Goal: Information Seeking & Learning: Understand process/instructions

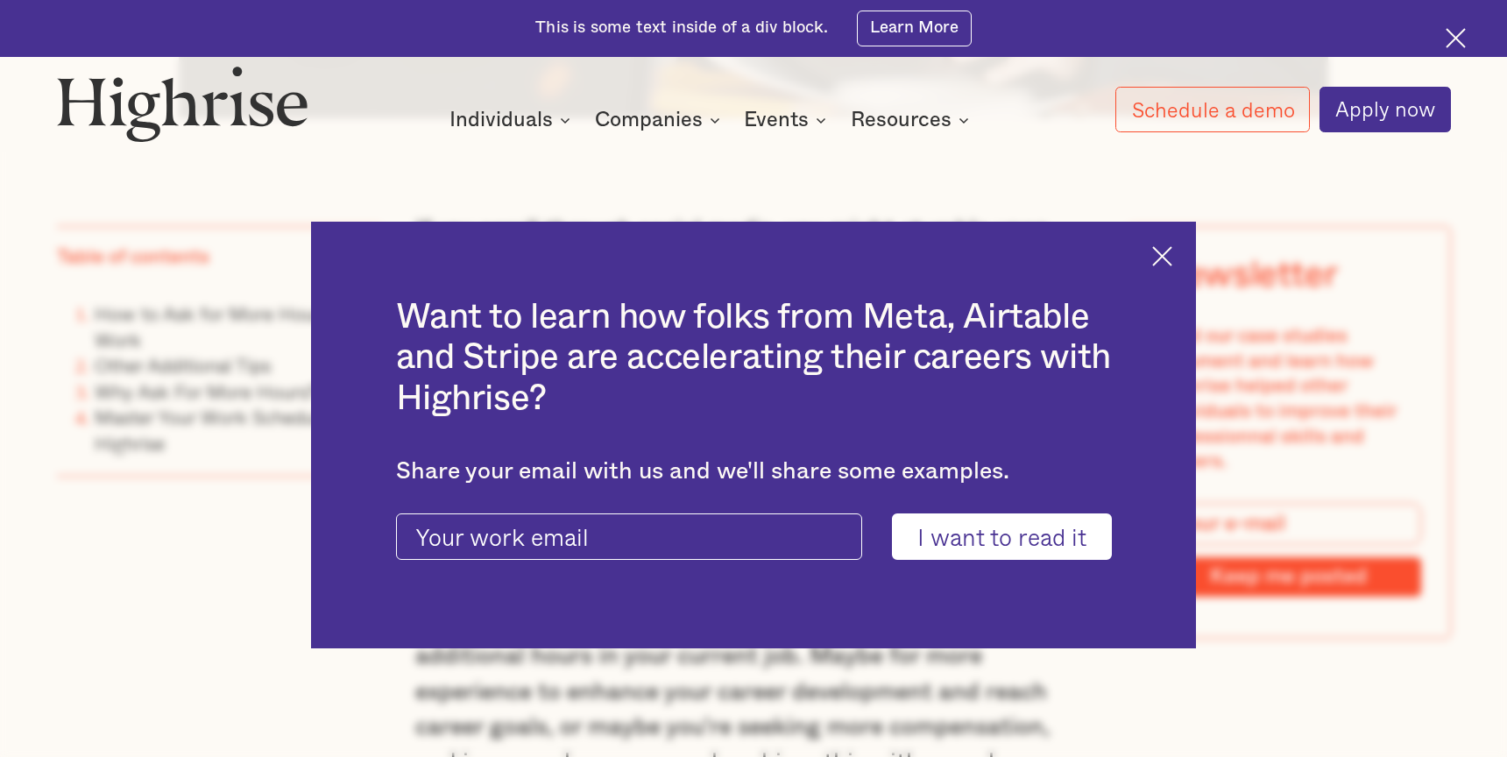
scroll to position [1314, 0]
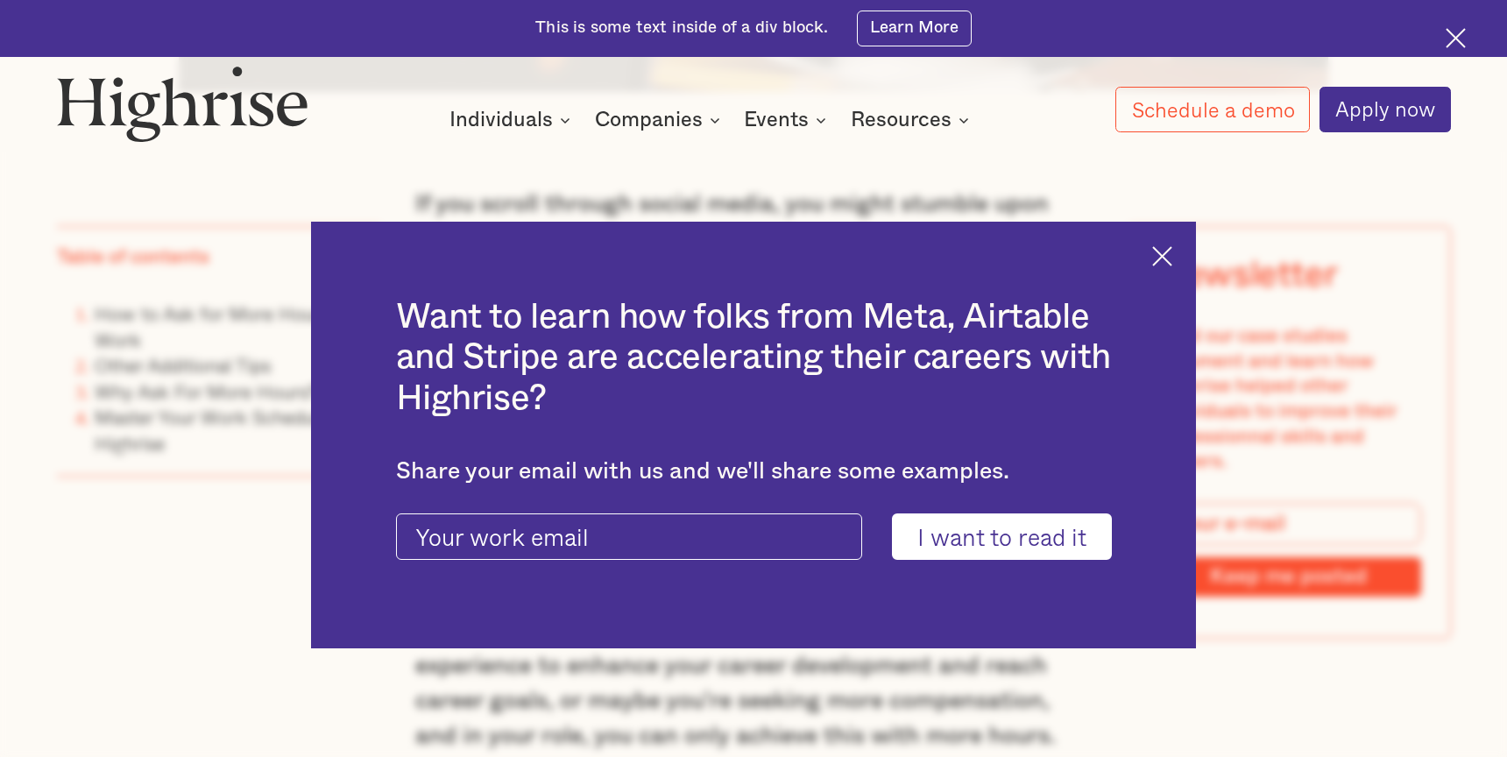
click at [1162, 261] on img at bounding box center [1162, 256] width 20 height 20
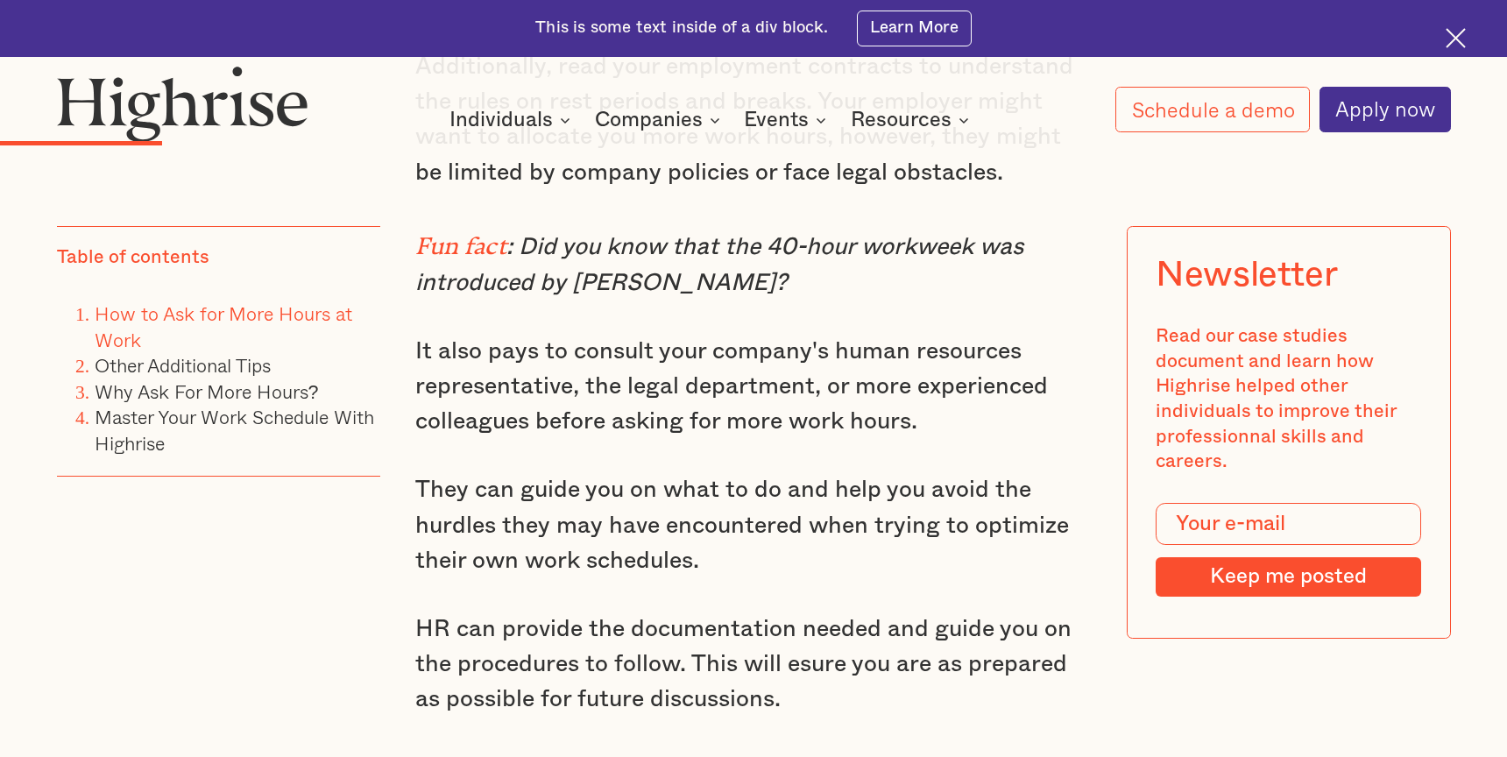
scroll to position [3665, 0]
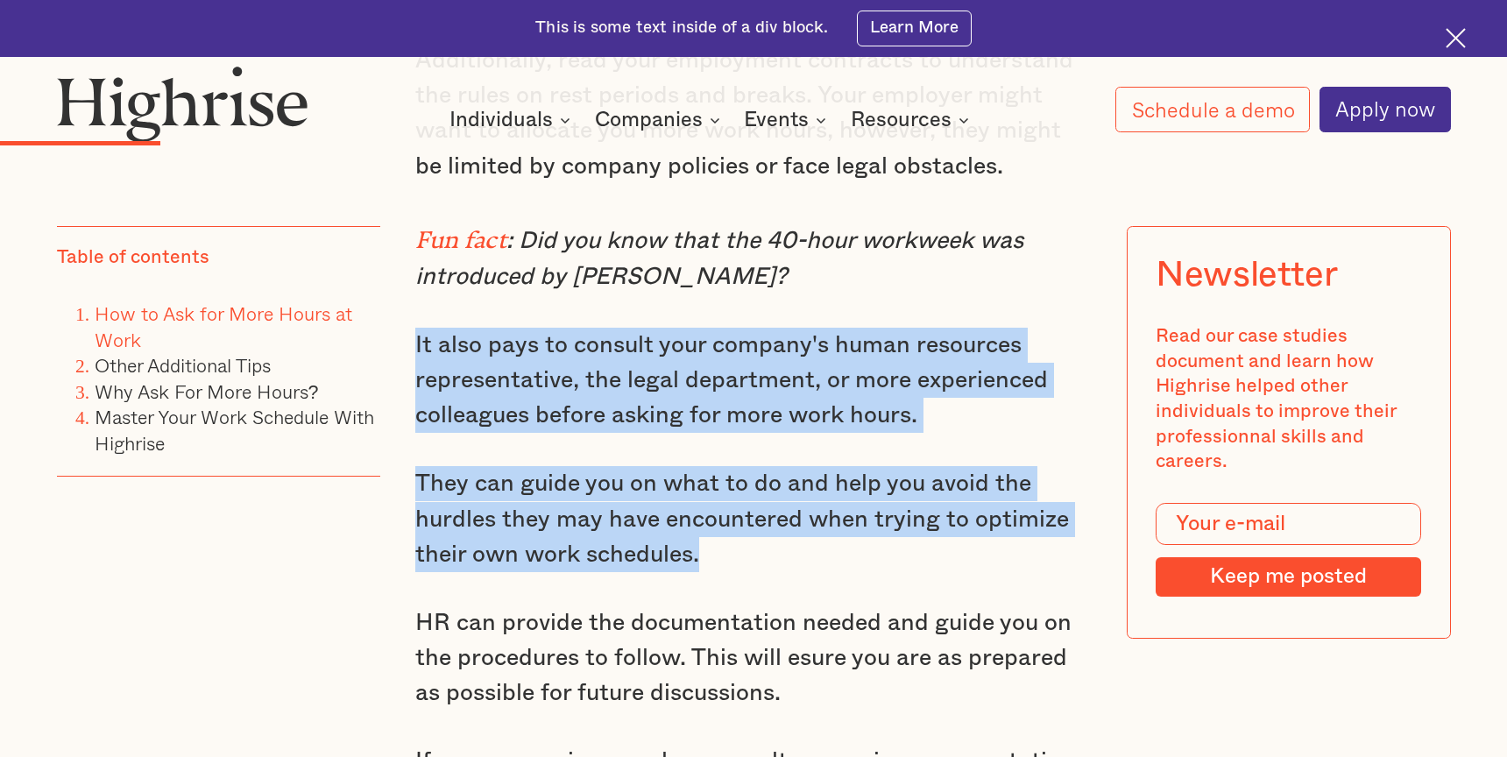
drag, startPoint x: 716, startPoint y: 497, endPoint x: 403, endPoint y: 292, distance: 374.0
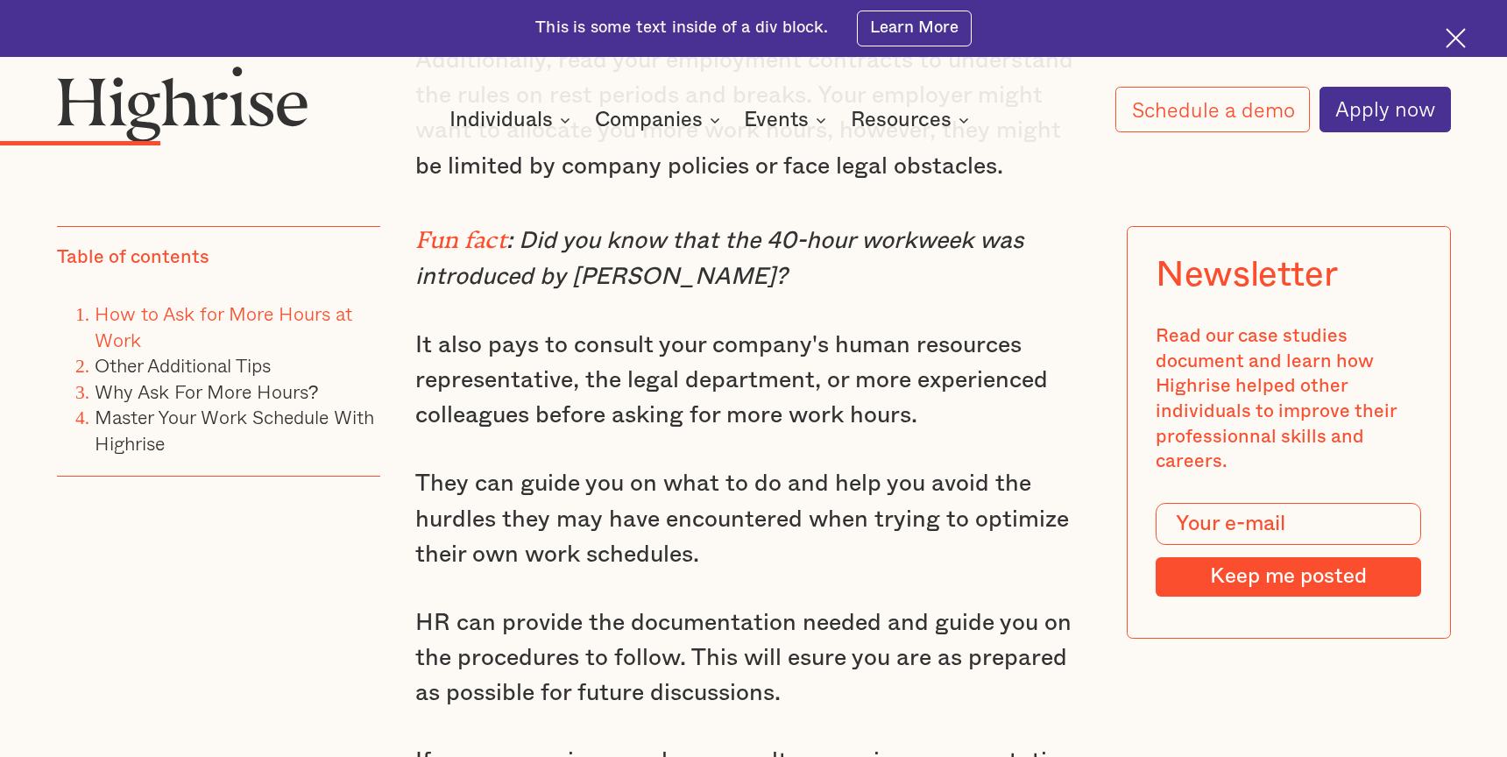
click at [271, 505] on div "Table of contents How to Ask for More Hours at Work Other Additional Tips Why A…" at bounding box center [219, 461] width 324 height 471
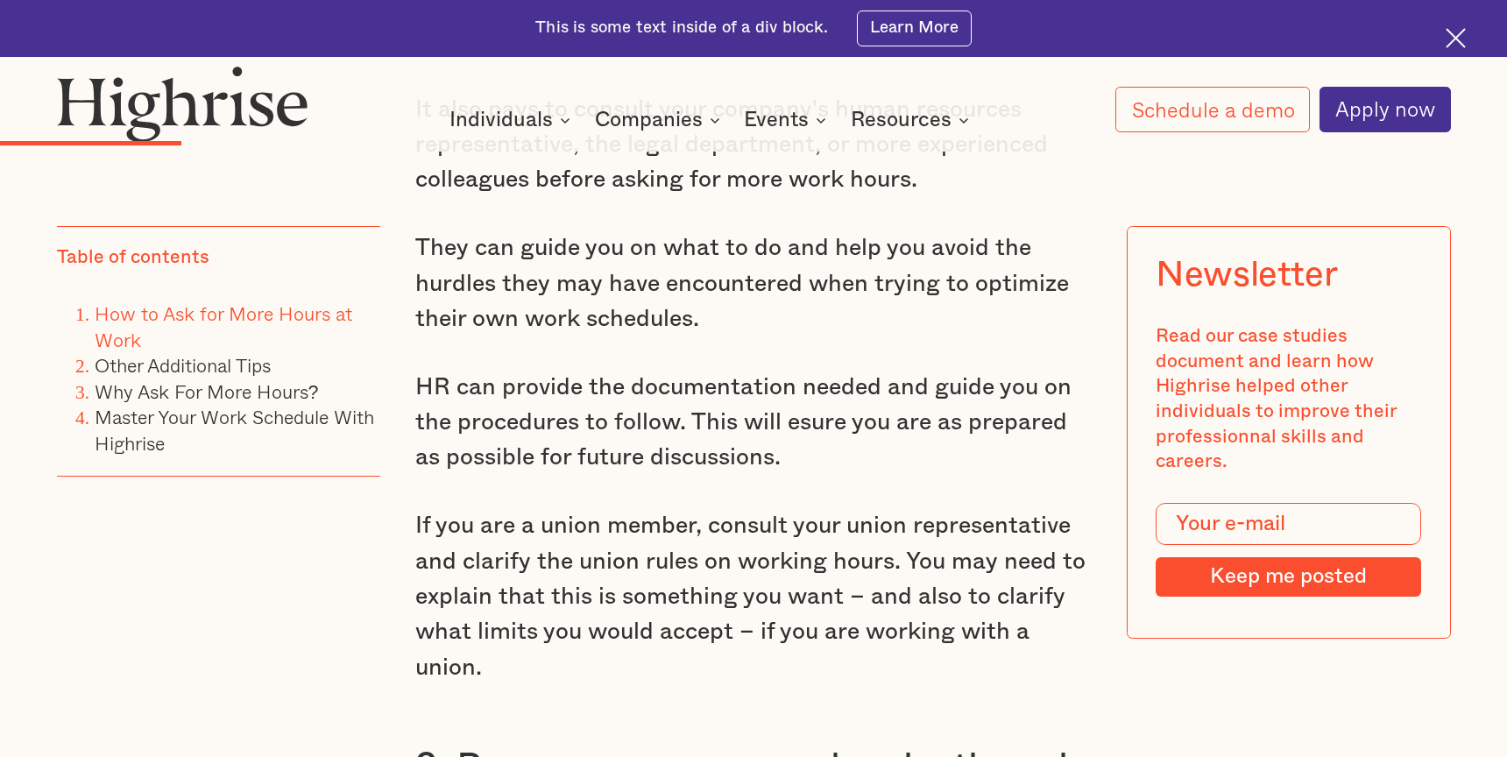
scroll to position [3905, 0]
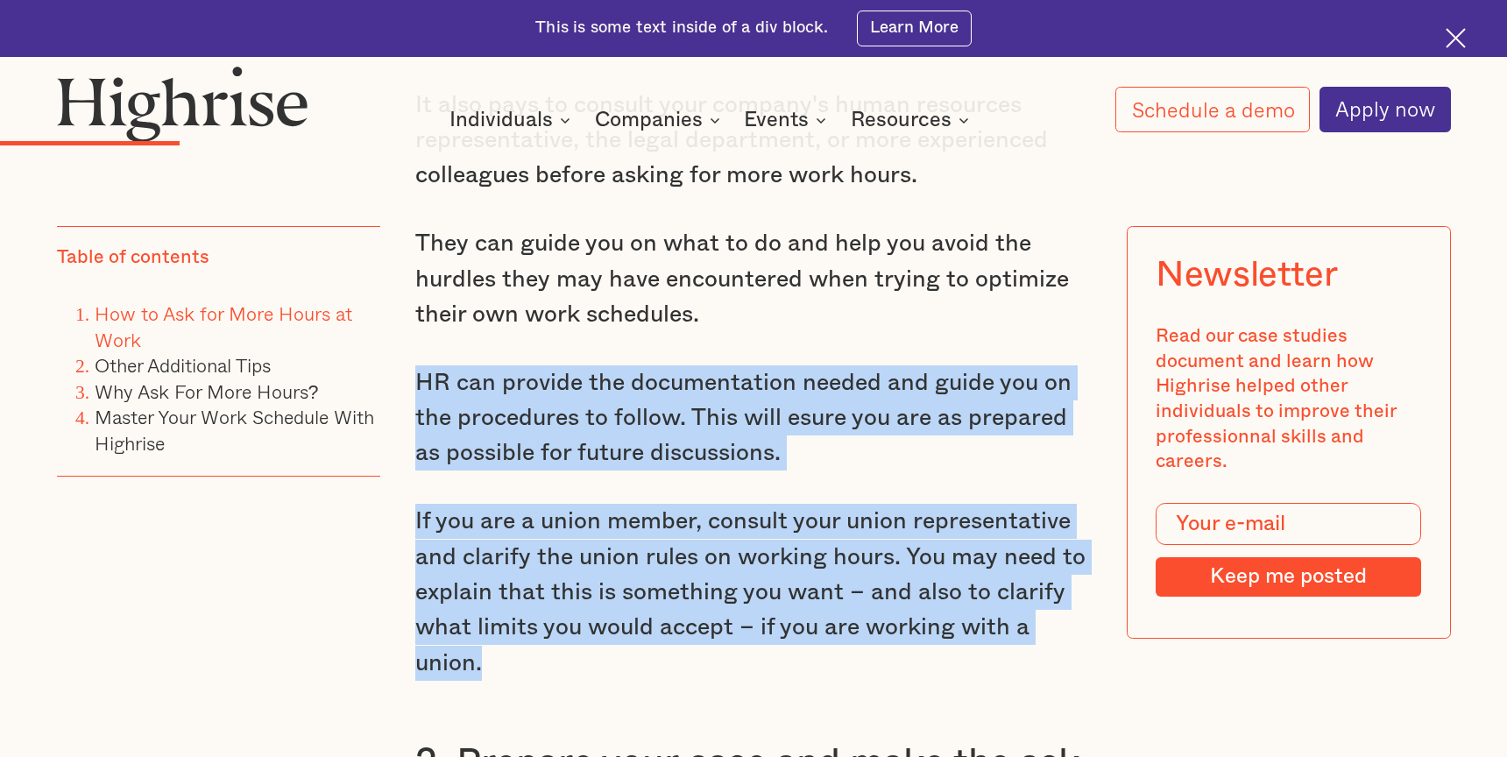
drag, startPoint x: 415, startPoint y: 317, endPoint x: 602, endPoint y: 597, distance: 336.1
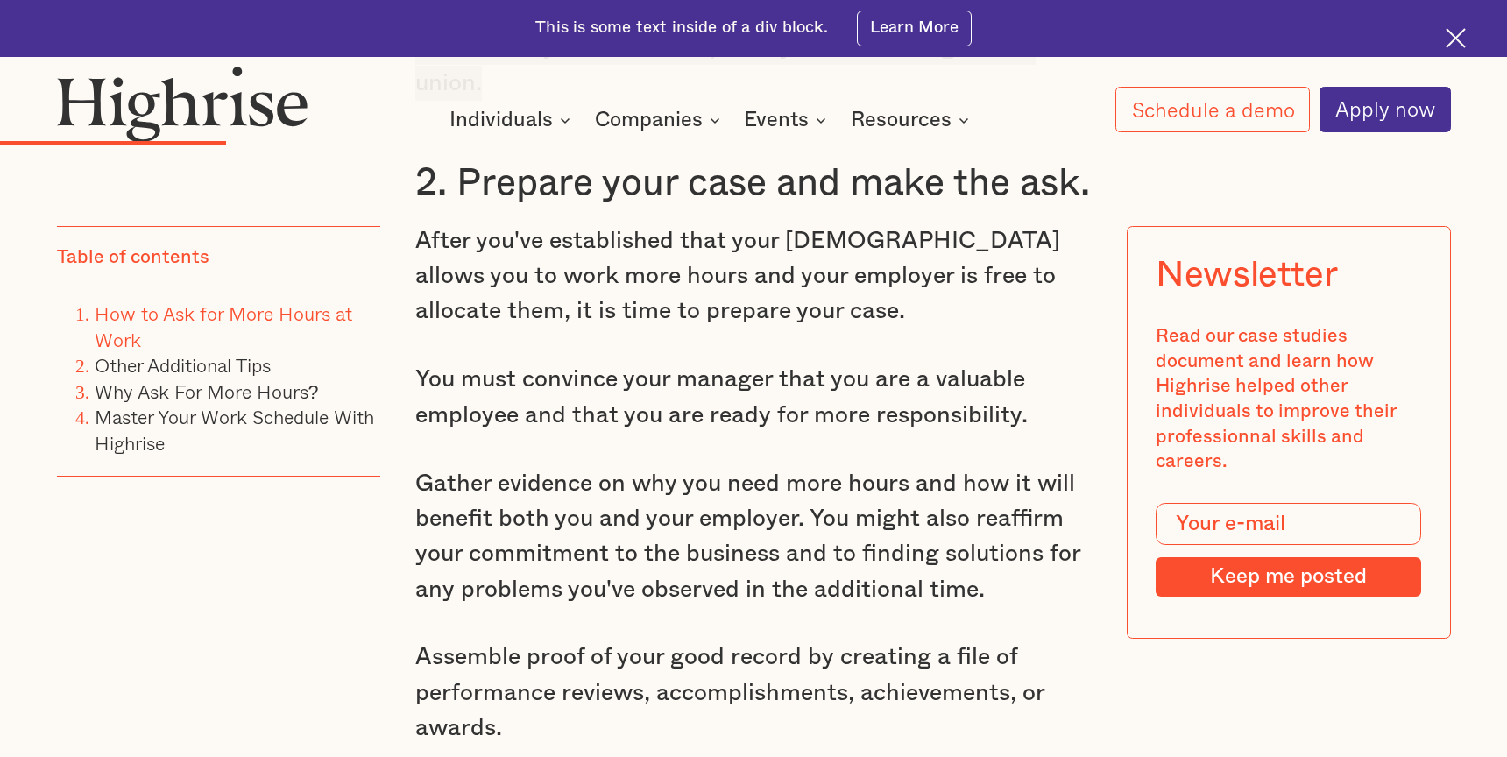
scroll to position [4493, 0]
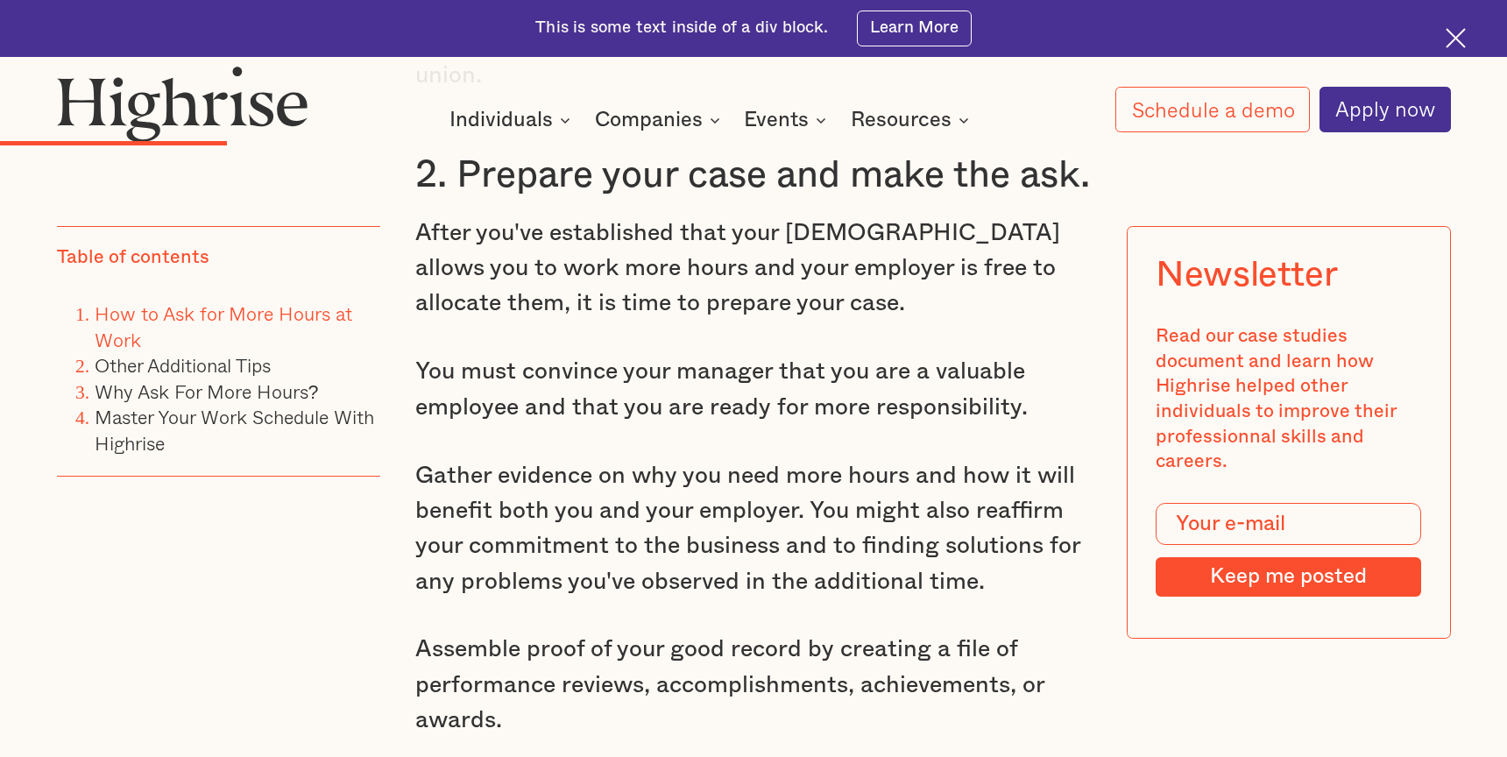
drag, startPoint x: 394, startPoint y: 455, endPoint x: 423, endPoint y: 455, distance: 28.9
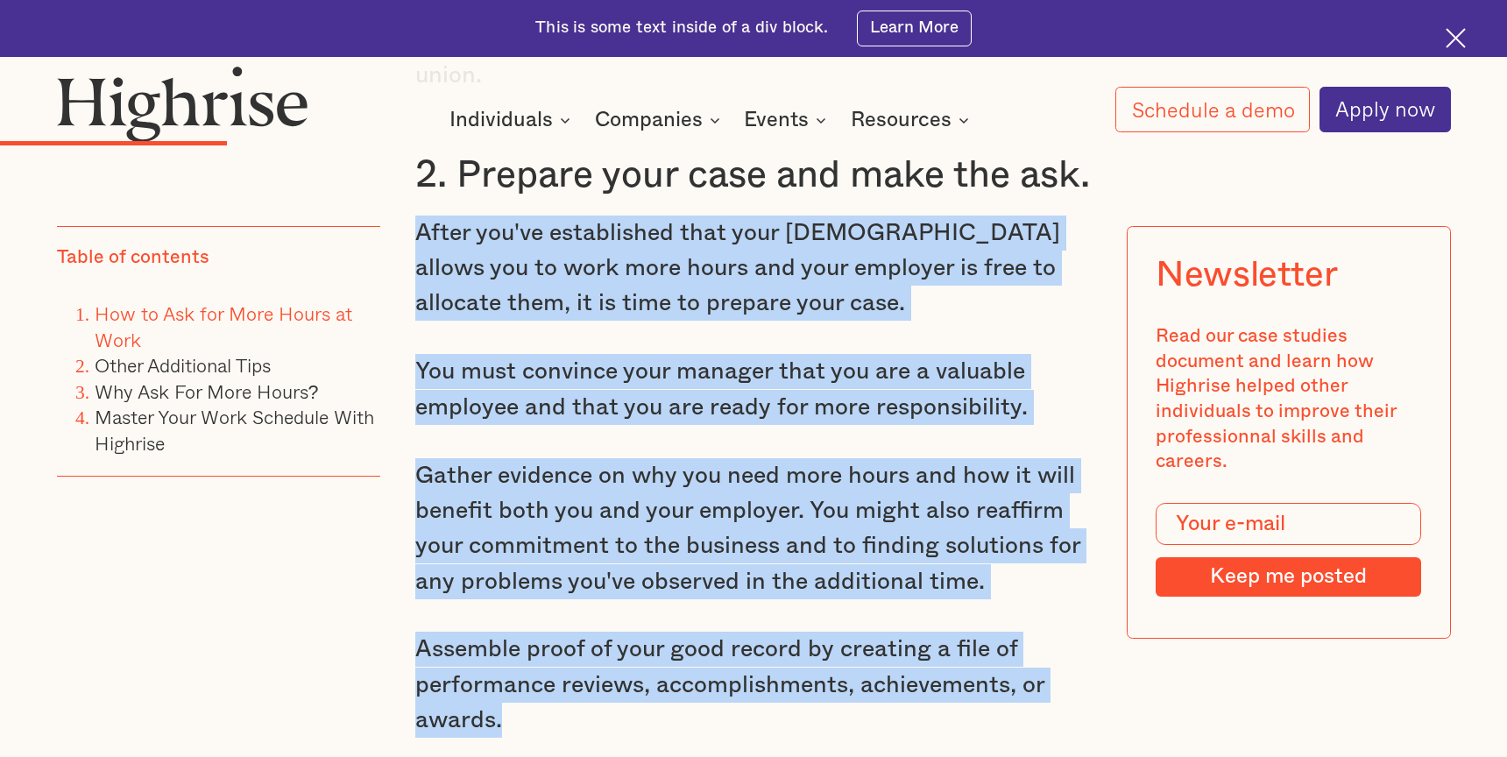
drag, startPoint x: 409, startPoint y: 215, endPoint x: 529, endPoint y: 707, distance: 506.8
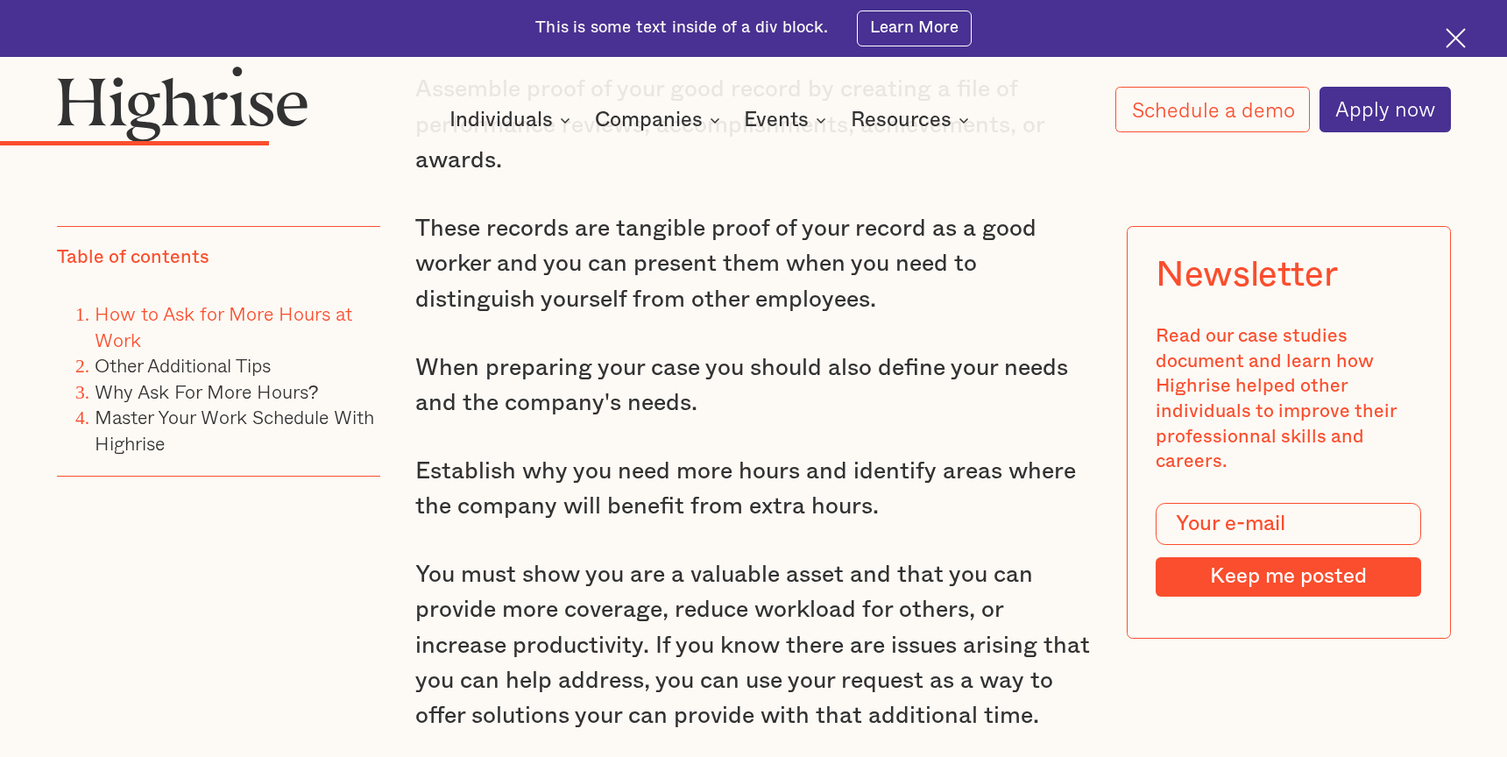
scroll to position [5053, 0]
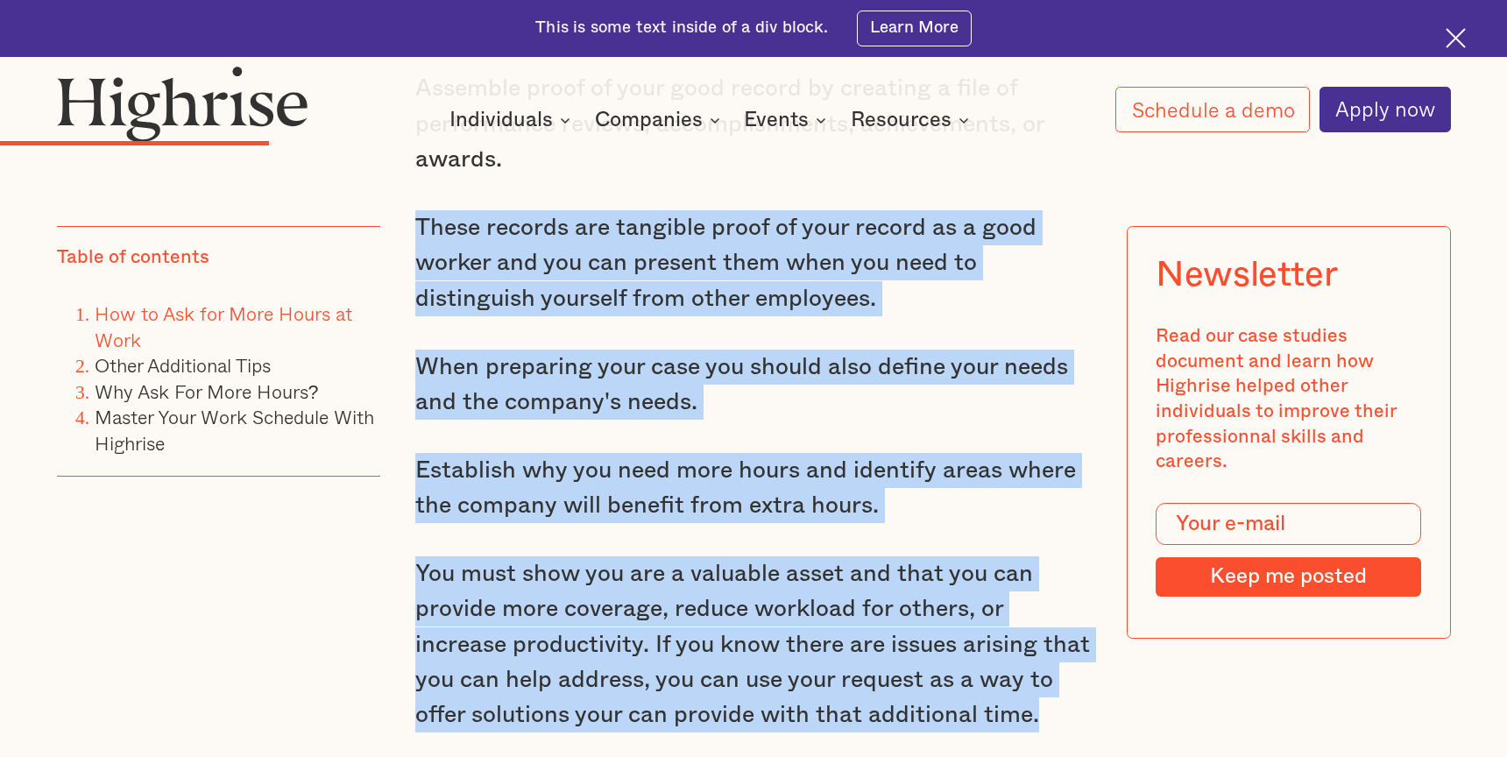
drag, startPoint x: 410, startPoint y: 207, endPoint x: 1054, endPoint y: 701, distance: 811.7
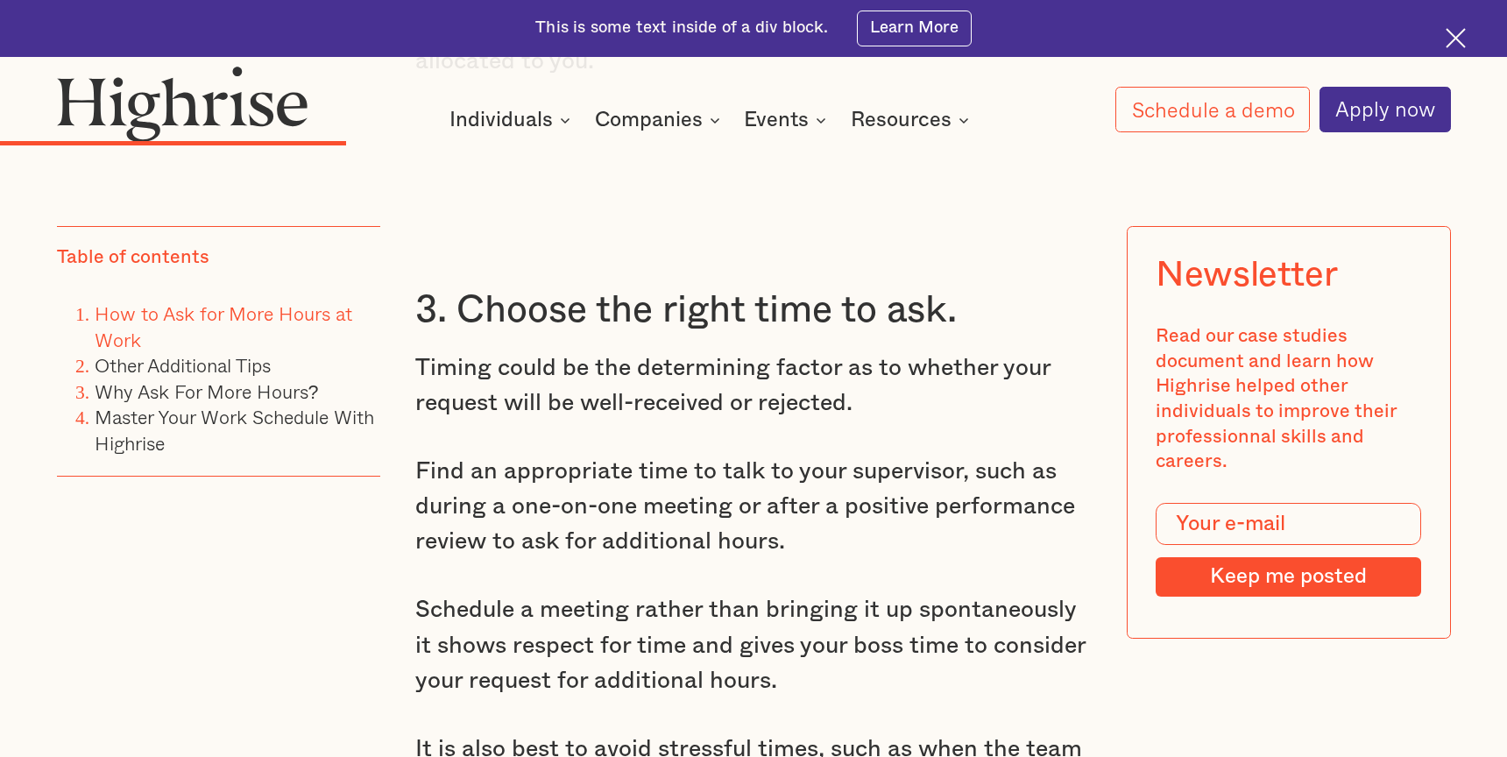
scroll to position [6053, 0]
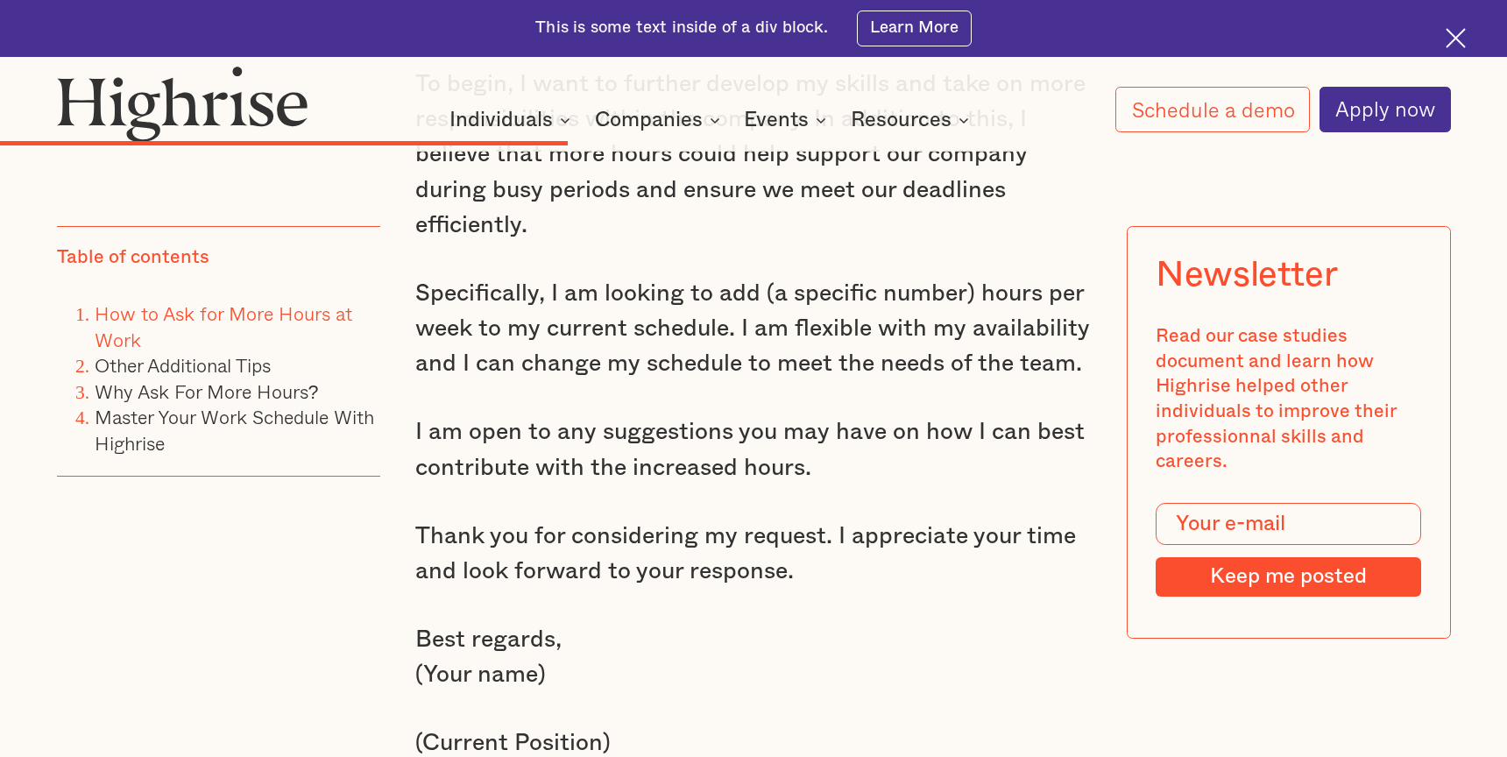
scroll to position [8994, 0]
